Goal: Navigation & Orientation: Find specific page/section

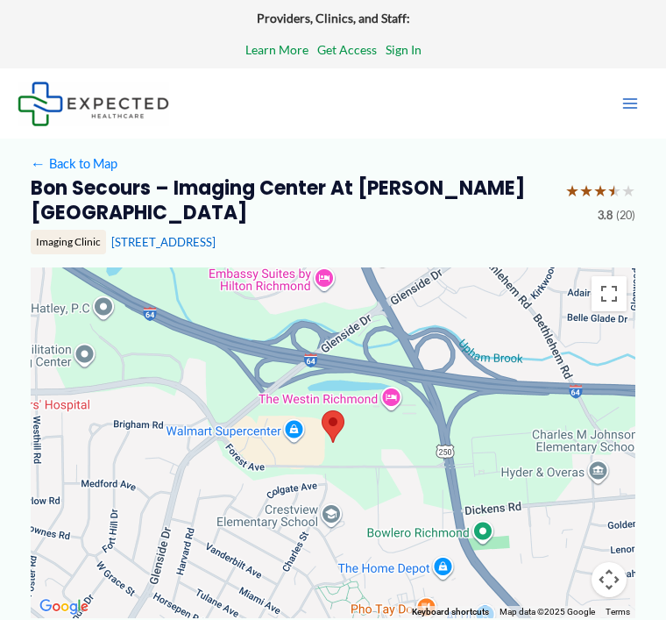
click at [618, 122] on button "Main Menu" at bounding box center [630, 103] width 37 height 37
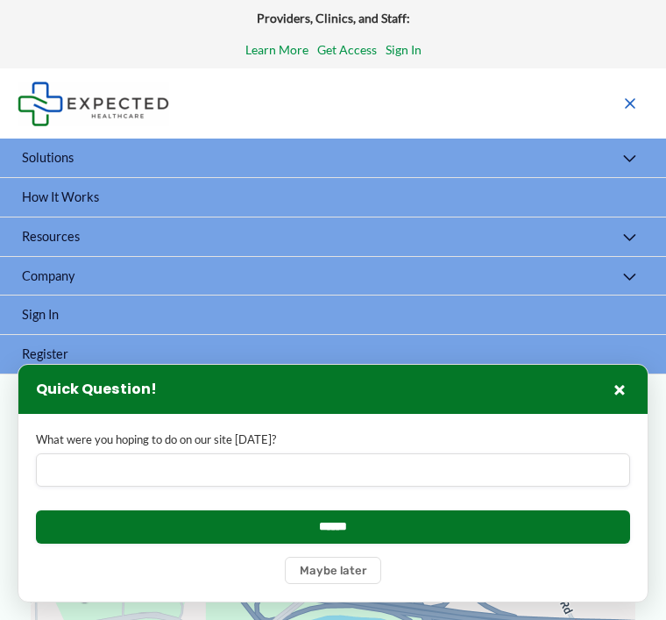
click at [648, 82] on div "Main Menu" at bounding box center [527, 103] width 243 height 70
click at [657, 64] on div "Providers, Clinics, and Staff: Learn More Get Access Sign In" at bounding box center [333, 34] width 666 height 68
click at [604, 98] on div "Main Menu" at bounding box center [527, 103] width 243 height 70
click at [600, 96] on div "Main Menu" at bounding box center [527, 103] width 243 height 70
click at [607, 103] on div "Main Menu" at bounding box center [527, 103] width 243 height 70
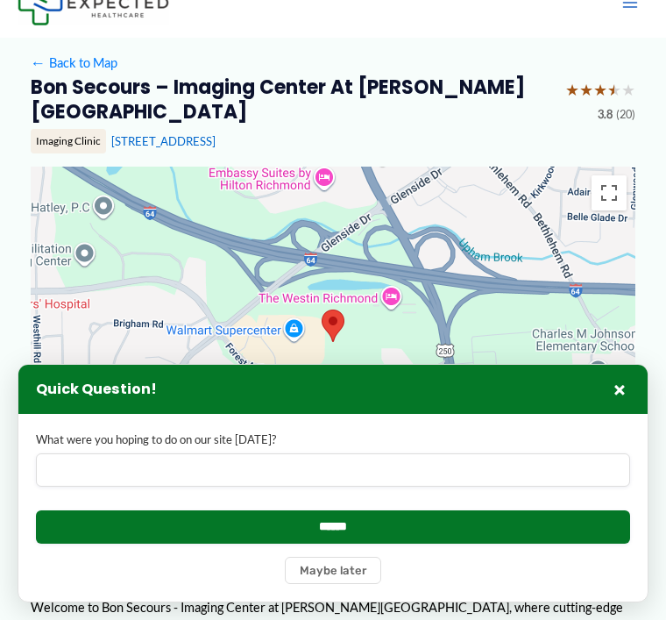
scroll to position [57, 0]
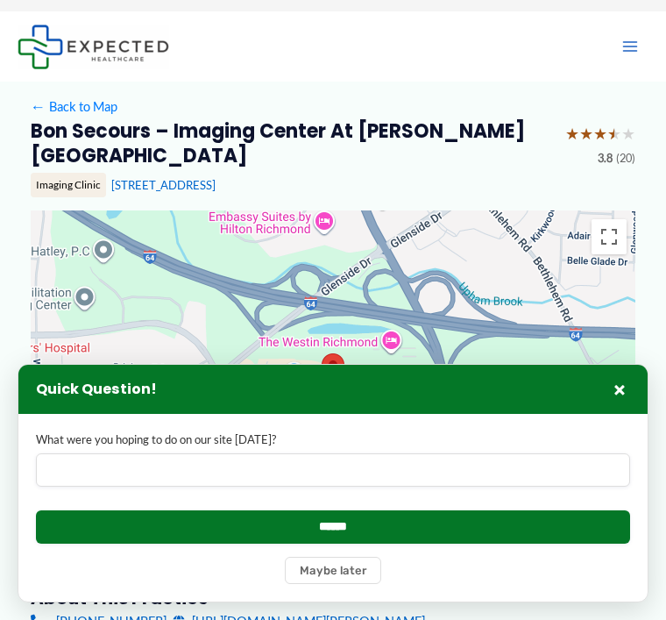
click at [69, 98] on link "← Back to Map" at bounding box center [74, 107] width 87 height 24
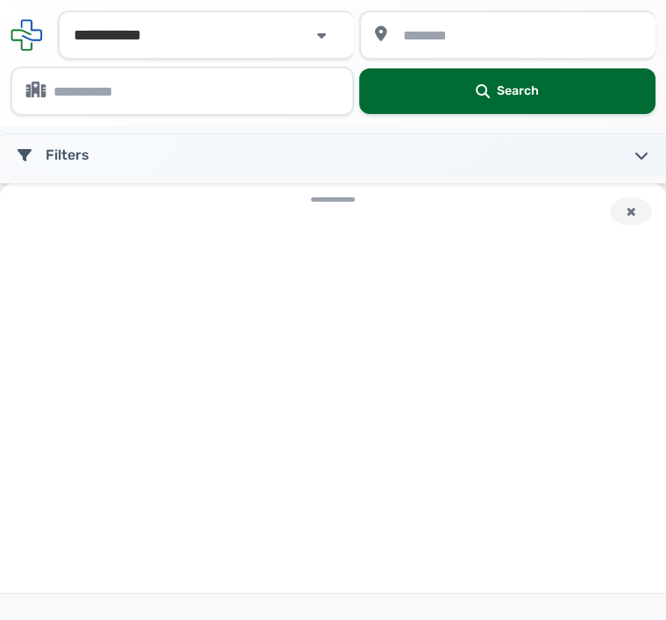
type input "*****"
